Goal: Navigation & Orientation: Find specific page/section

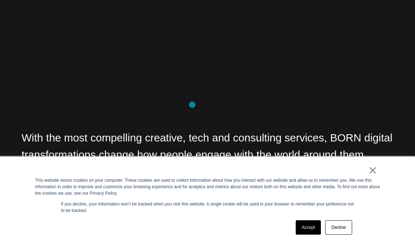
scroll to position [970, 0]
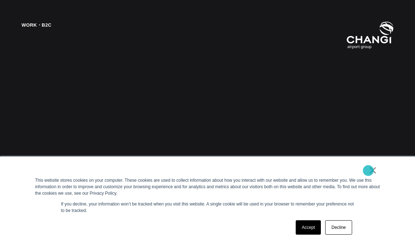
click at [369, 170] on link "×" at bounding box center [373, 170] width 9 height 6
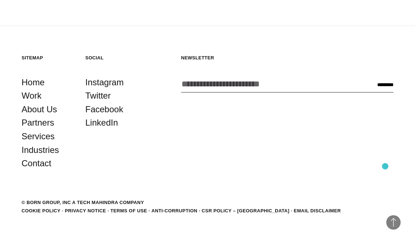
scroll to position [1768, 0]
click at [28, 109] on link "About Us" at bounding box center [40, 109] width 36 height 14
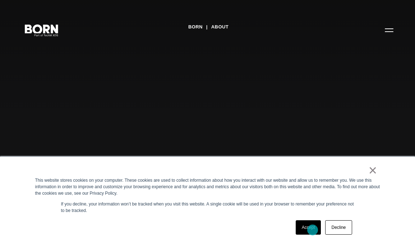
click at [313, 230] on link "Accept" at bounding box center [309, 227] width 26 height 14
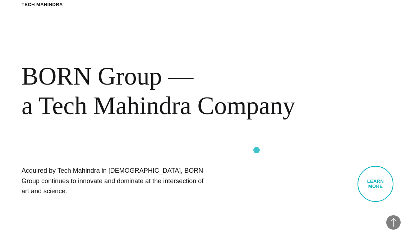
scroll to position [287, 0]
